Goal: Task Accomplishment & Management: Use online tool/utility

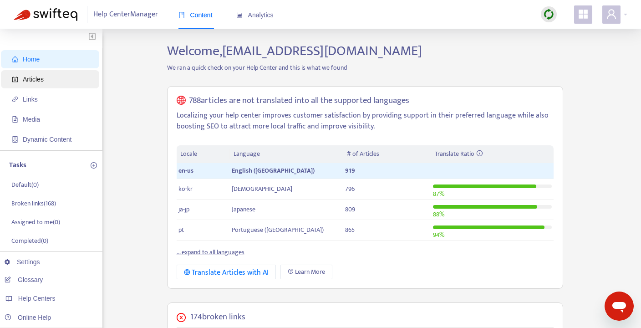
click at [73, 80] on span "Articles" at bounding box center [52, 79] width 80 height 18
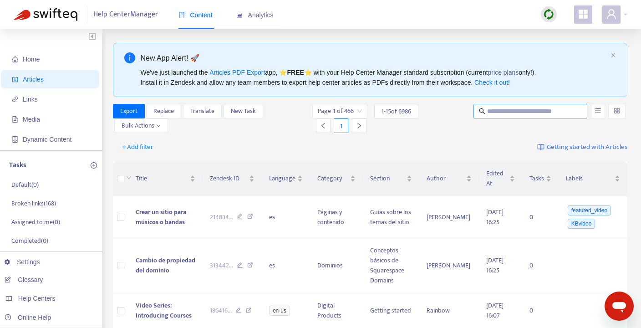
click at [521, 110] on input "text" at bounding box center [530, 111] width 87 height 10
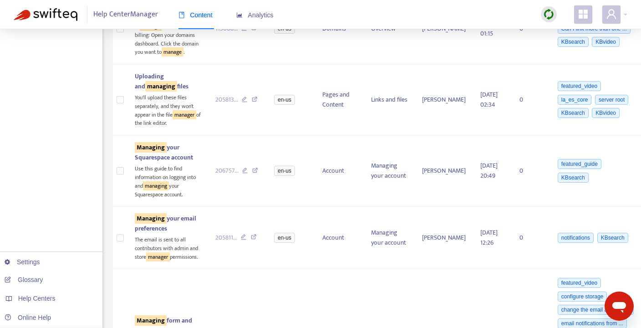
scroll to position [1225, 0]
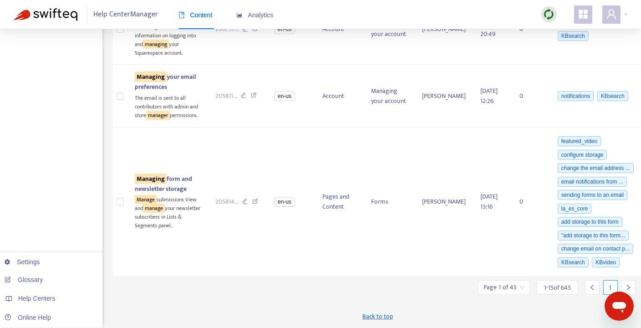
click at [627, 286] on icon "right" at bounding box center [628, 287] width 3 height 5
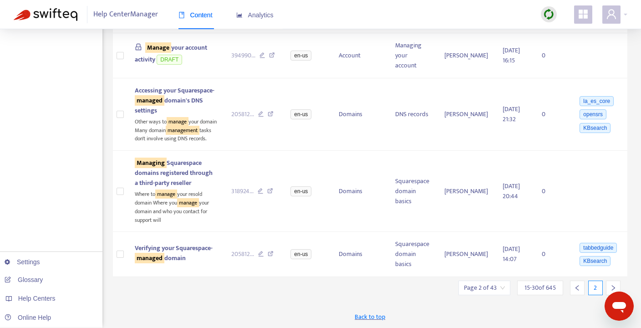
click at [613, 286] on icon "right" at bounding box center [613, 288] width 6 height 6
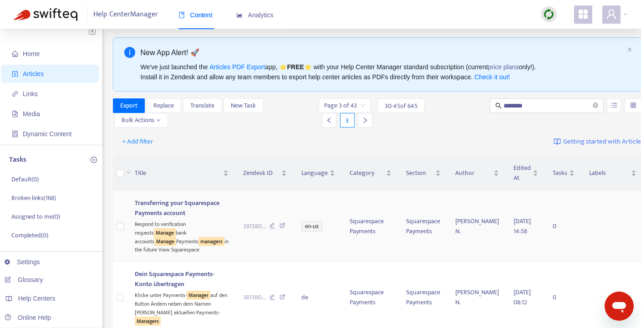
scroll to position [5, 0]
click at [201, 174] on div "Title" at bounding box center [182, 173] width 94 height 10
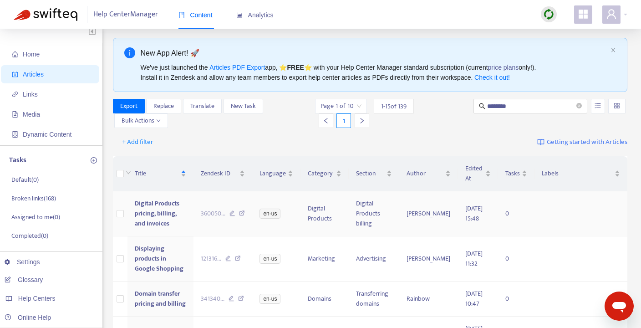
scroll to position [627, 0]
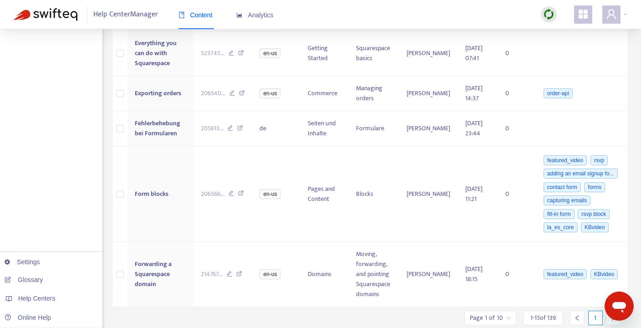
click at [613, 315] on icon "right" at bounding box center [613, 317] width 3 height 5
click at [613, 315] on icon "right" at bounding box center [613, 318] width 6 height 6
click at [538, 313] on span "45 - 60 of 139" at bounding box center [540, 318] width 31 height 10
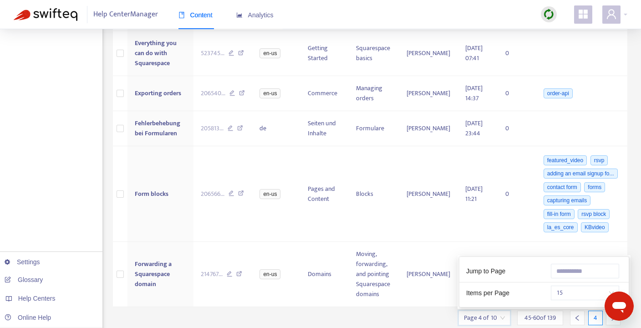
click at [492, 311] on input "search" at bounding box center [484, 318] width 41 height 14
click at [574, 286] on span "15" at bounding box center [585, 293] width 57 height 14
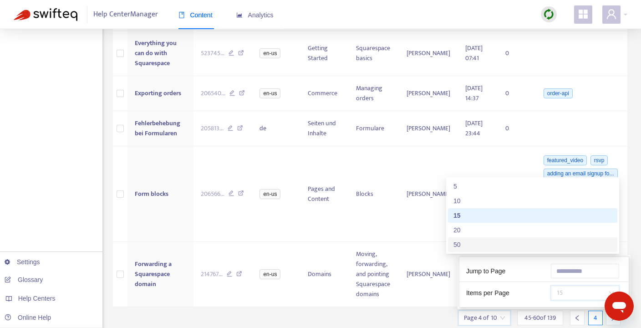
click at [480, 245] on div "50" at bounding box center [533, 245] width 158 height 10
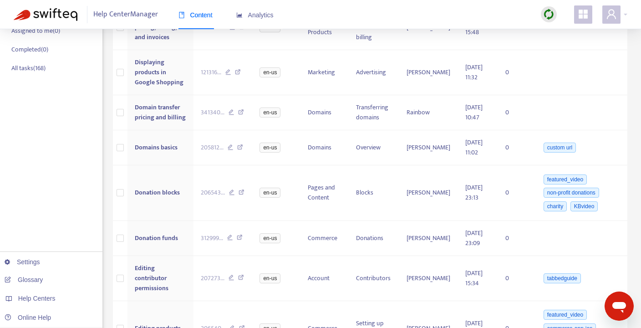
scroll to position [0, 0]
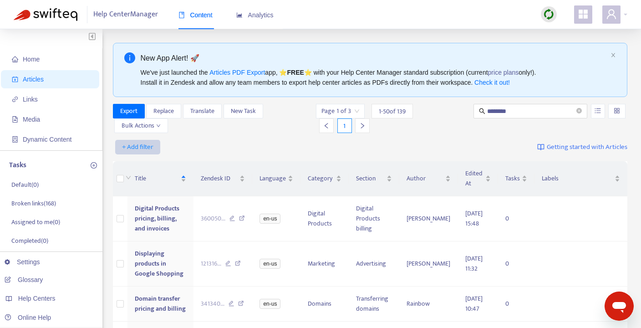
click at [147, 149] on span "+ Add filter" at bounding box center [137, 147] width 31 height 11
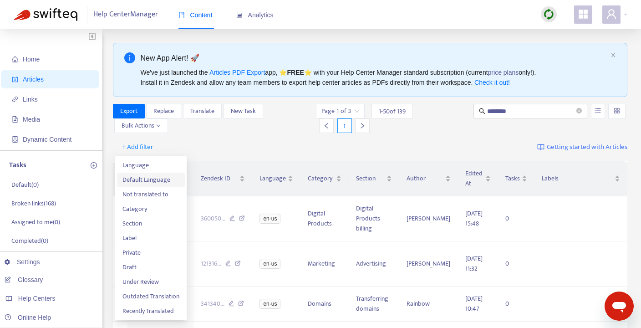
click at [146, 180] on span "Default Language" at bounding box center [151, 180] width 57 height 10
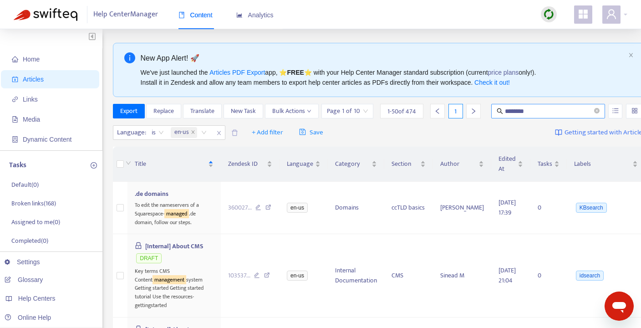
click at [592, 111] on input "********" at bounding box center [548, 111] width 87 height 10
click at [532, 115] on input "*********" at bounding box center [548, 111] width 87 height 10
click at [214, 161] on div "Title" at bounding box center [174, 164] width 79 height 10
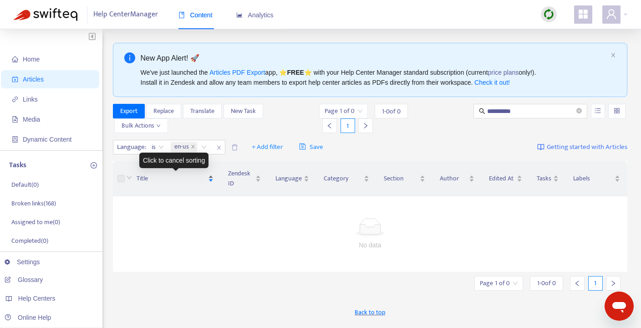
click at [212, 175] on div "Title" at bounding box center [175, 179] width 77 height 10
click at [504, 109] on input "**********" at bounding box center [530, 111] width 87 height 10
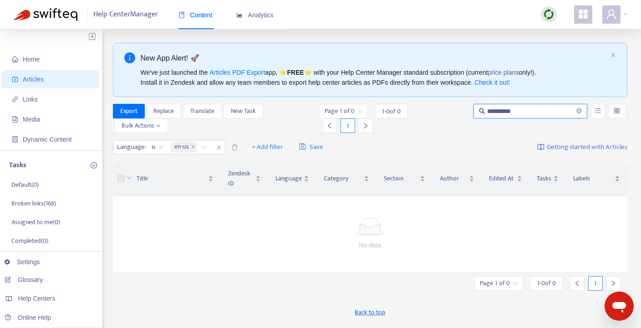
click at [504, 109] on input "**********" at bounding box center [530, 111] width 87 height 10
type input "*"
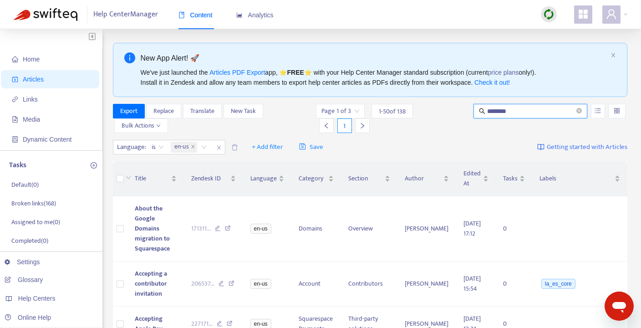
type input "********"
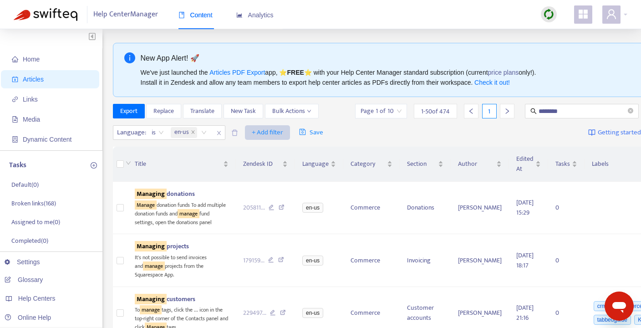
click at [276, 138] on span "+ Add filter" at bounding box center [267, 132] width 31 height 11
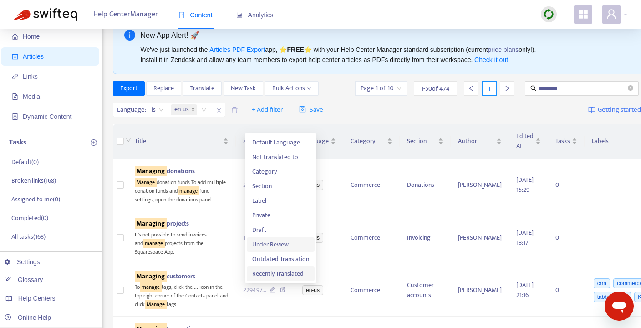
scroll to position [23, 0]
click at [452, 95] on div "Page 1 of 10 1 - 50 of 474 1" at bounding box center [434, 88] width 159 height 15
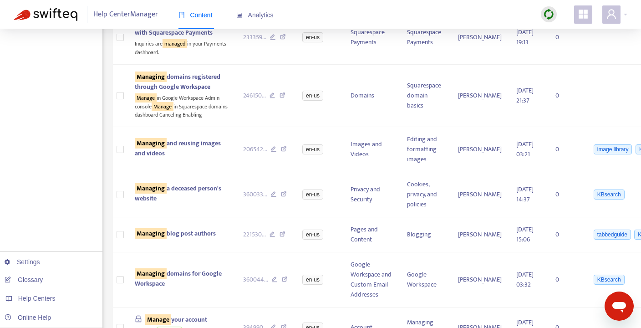
scroll to position [0, 0]
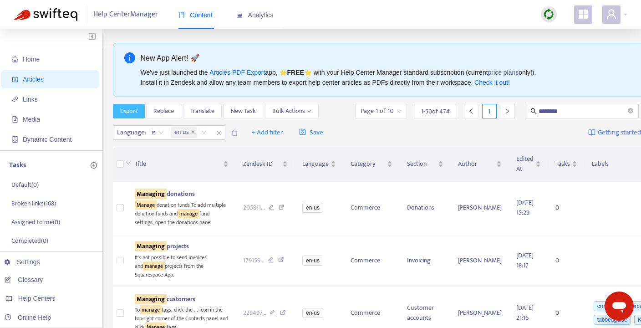
click at [128, 111] on span "Export" at bounding box center [128, 111] width 17 height 10
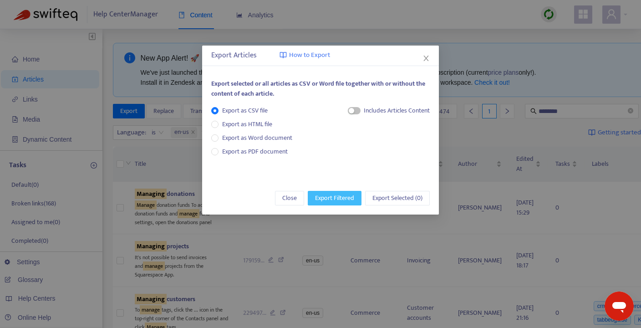
click at [343, 199] on span "Export Filtered" at bounding box center [334, 198] width 39 height 10
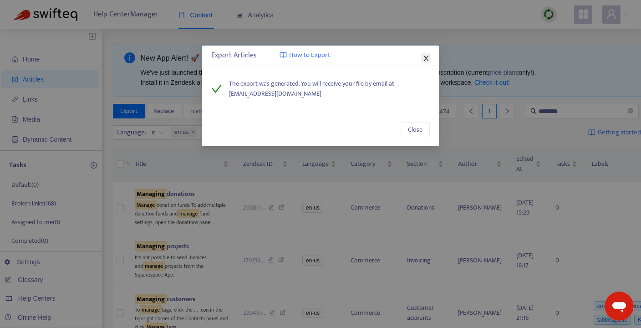
click at [426, 55] on icon "close" at bounding box center [426, 58] width 7 height 7
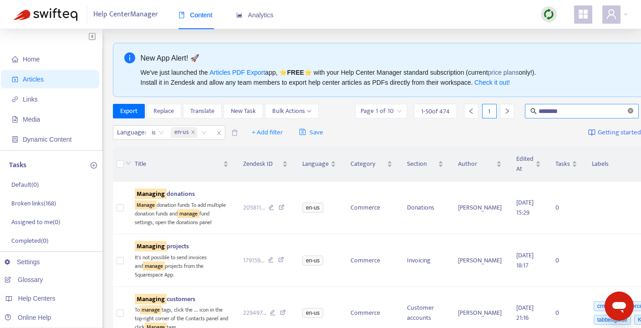
click at [628, 110] on icon "close-circle" at bounding box center [630, 110] width 5 height 5
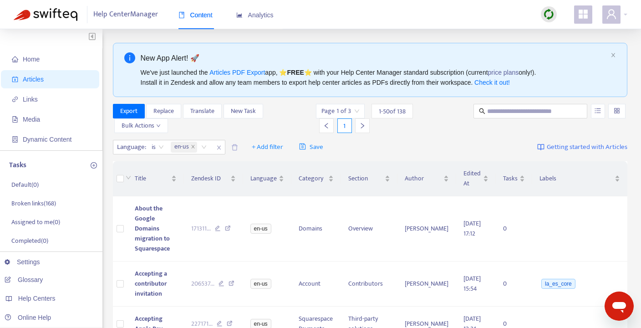
click at [454, 123] on div "Page 1 of 3 1 - 50 of 138 1" at bounding box center [390, 118] width 148 height 29
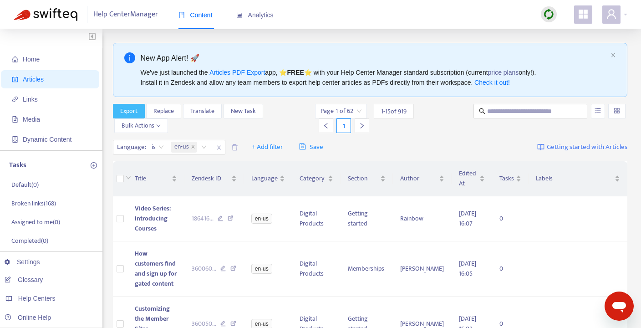
click at [134, 112] on span "Export" at bounding box center [128, 111] width 17 height 10
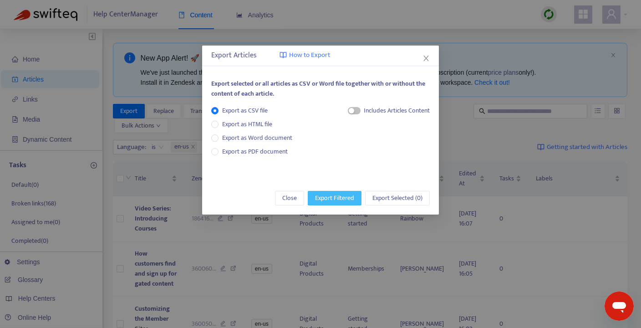
click at [336, 194] on span "Export Filtered" at bounding box center [334, 198] width 39 height 10
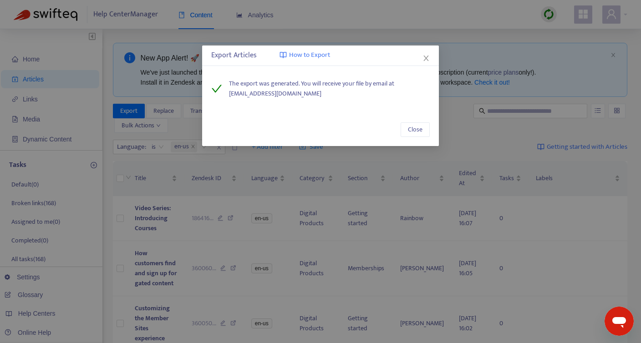
click at [431, 54] on div "Export Articles How to Export" at bounding box center [320, 56] width 237 height 20
click at [428, 55] on icon "close" at bounding box center [426, 58] width 7 height 7
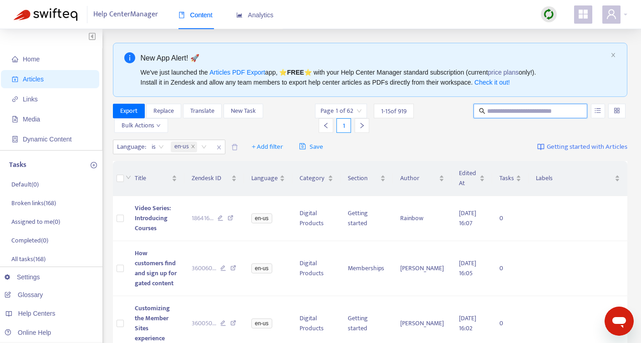
click at [511, 115] on input "text" at bounding box center [530, 111] width 87 height 10
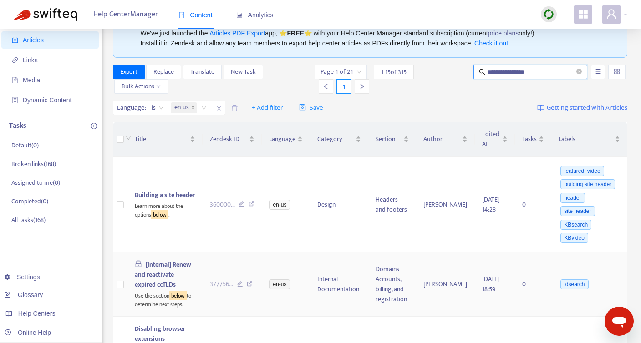
scroll to position [44, 0]
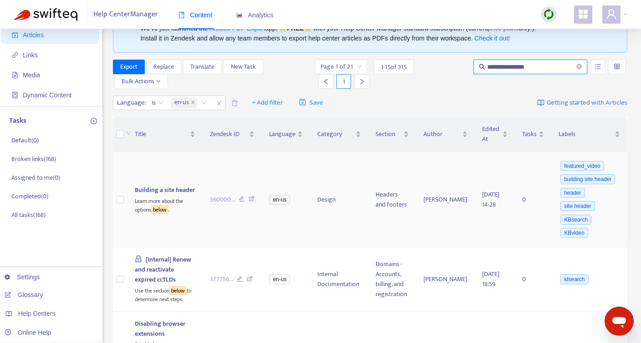
click at [146, 185] on span "Building a site header" at bounding box center [165, 190] width 60 height 10
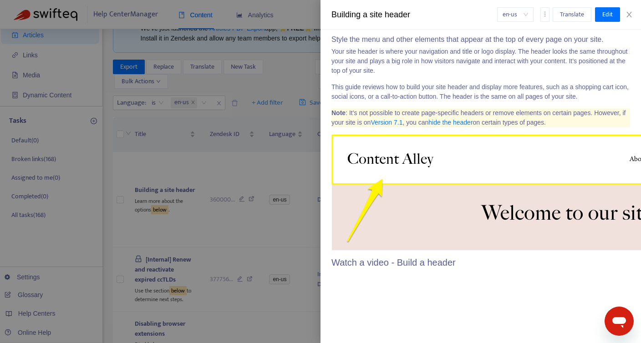
scroll to position [0, 0]
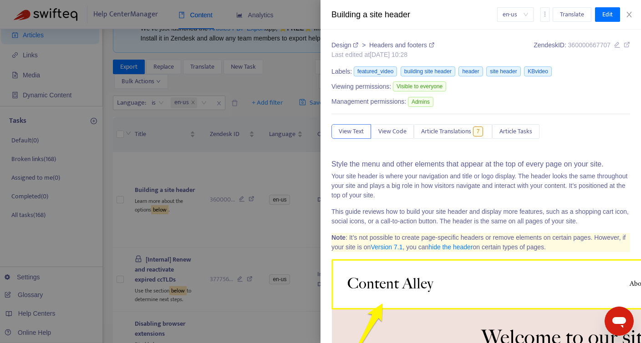
click at [628, 47] on icon at bounding box center [627, 44] width 6 height 6
click at [632, 15] on icon "close" at bounding box center [629, 14] width 7 height 7
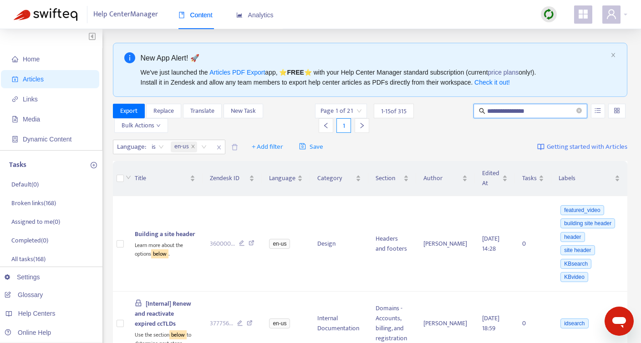
click at [531, 110] on input "**********" at bounding box center [530, 111] width 87 height 10
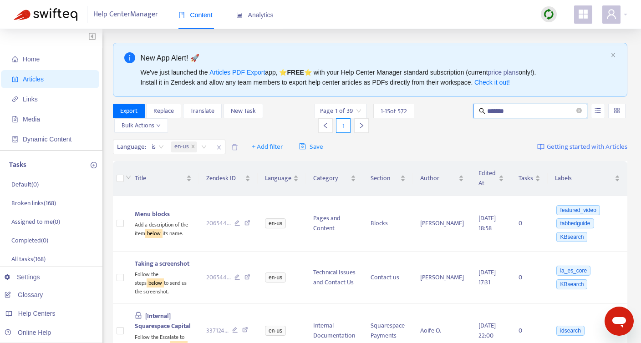
click at [499, 111] on input "*******" at bounding box center [530, 111] width 87 height 10
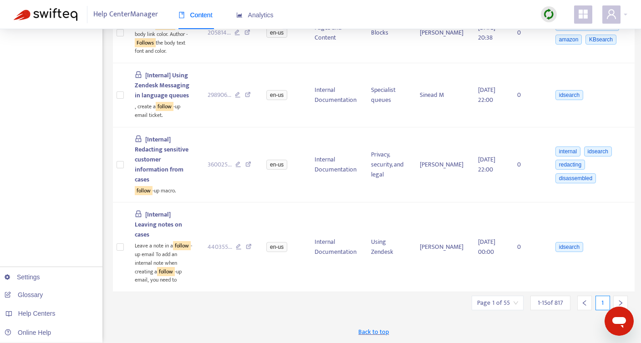
scroll to position [1059, 0]
click at [618, 303] on icon "right" at bounding box center [621, 303] width 6 height 6
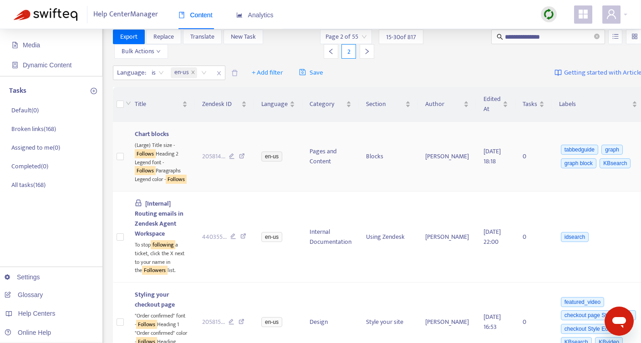
scroll to position [0, 0]
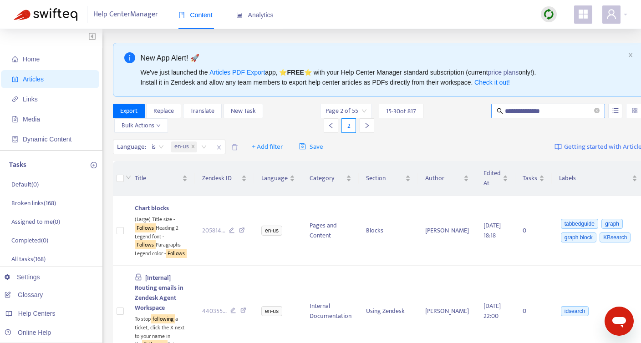
click at [516, 111] on input "**********" at bounding box center [548, 111] width 87 height 10
type input "**********"
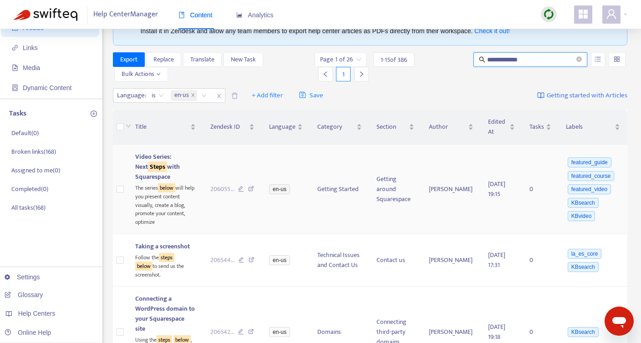
scroll to position [208, 0]
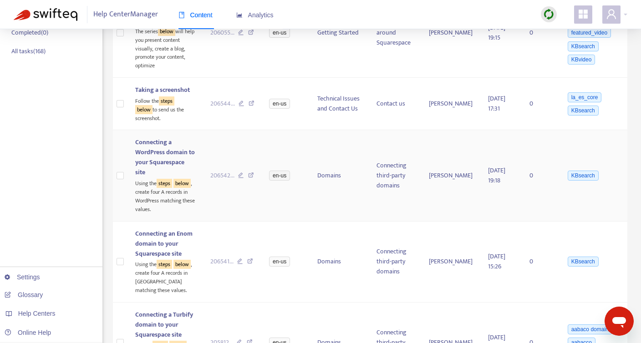
click at [173, 146] on span "Connecting a WordPress domain to your Squarespace site" at bounding box center [165, 157] width 60 height 41
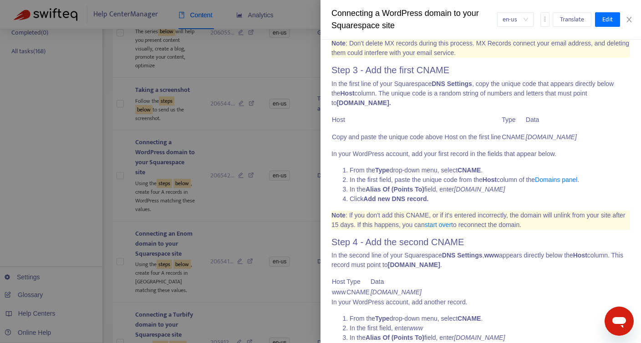
scroll to position [552, 0]
